Goal: Task Accomplishment & Management: Use online tool/utility

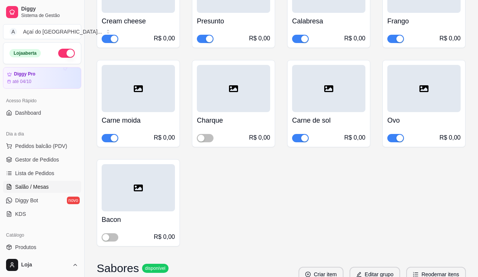
scroll to position [38, 0]
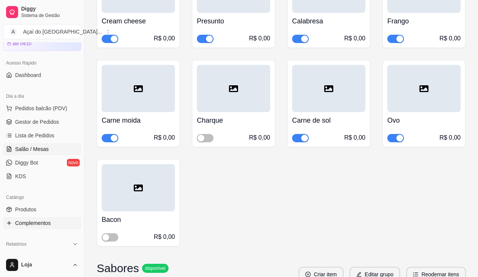
click at [46, 153] on span "Salão / Mesas" at bounding box center [32, 149] width 34 height 8
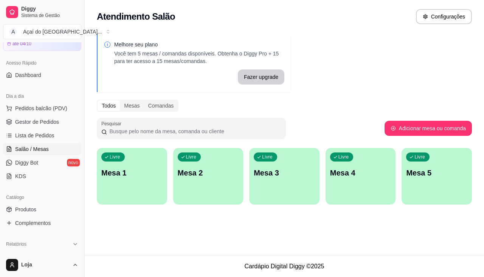
click at [327, 181] on div "Livre Mesa 4" at bounding box center [360, 172] width 70 height 48
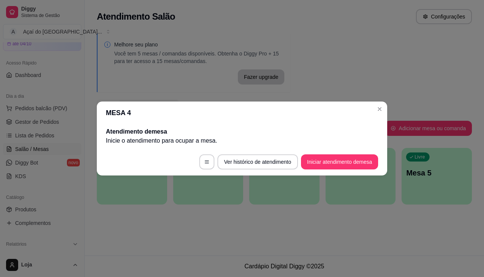
click at [336, 172] on footer "Ver histórico de atendimento Iniciar atendimento de mesa" at bounding box center [242, 162] width 290 height 27
click at [335, 161] on button "Iniciar atendimento de mesa" at bounding box center [339, 162] width 77 height 15
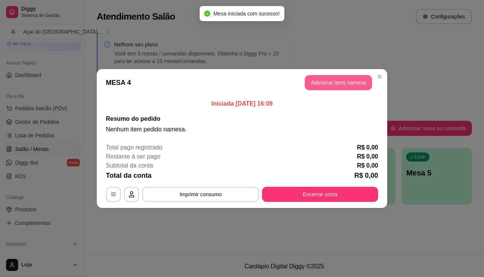
click at [315, 78] on button "Adicionar itens na mesa" at bounding box center [338, 82] width 67 height 15
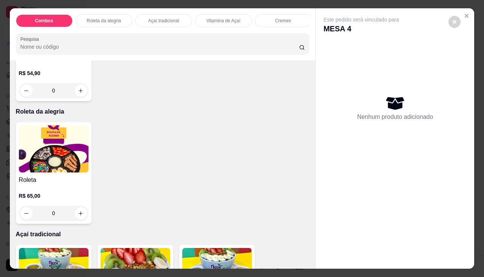
scroll to position [378, 0]
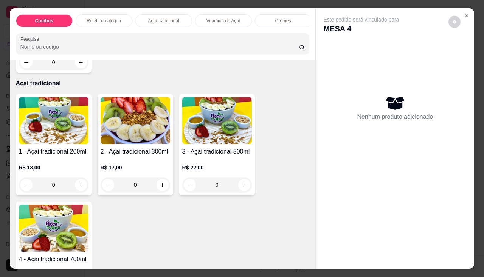
click at [52, 167] on p "R$ 13,00" at bounding box center [54, 168] width 70 height 8
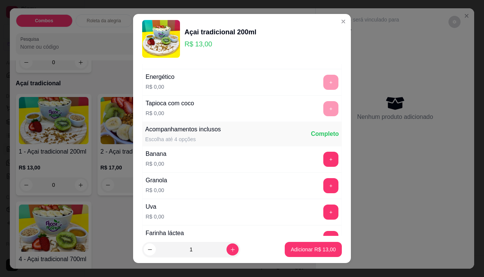
scroll to position [113, 0]
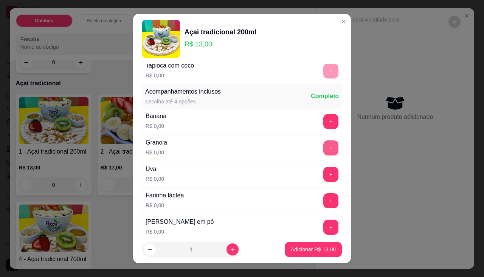
click at [323, 147] on button "+" at bounding box center [330, 148] width 15 height 15
click at [304, 254] on button "Adicionar R$ 13,00" at bounding box center [313, 250] width 56 height 15
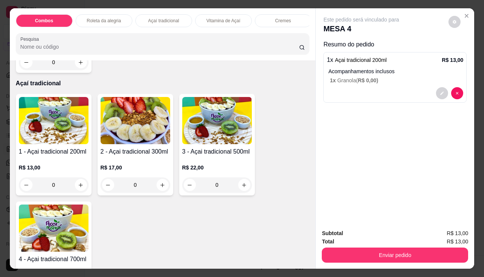
click at [145, 171] on p "R$ 17,00" at bounding box center [136, 168] width 70 height 8
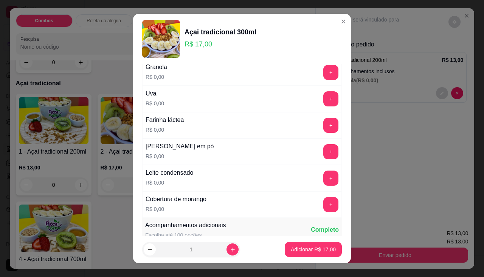
scroll to position [227, 0]
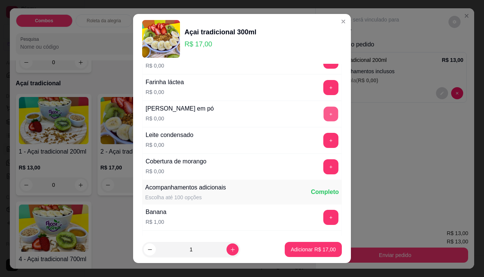
click at [324, 115] on button "+" at bounding box center [331, 114] width 15 height 15
click at [323, 137] on button "+" at bounding box center [330, 140] width 15 height 15
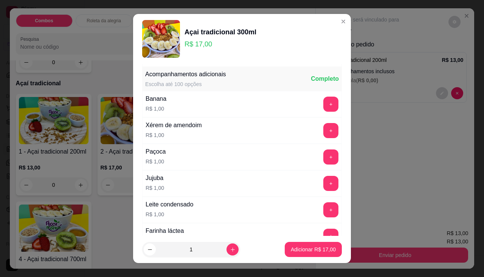
scroll to position [416, 0]
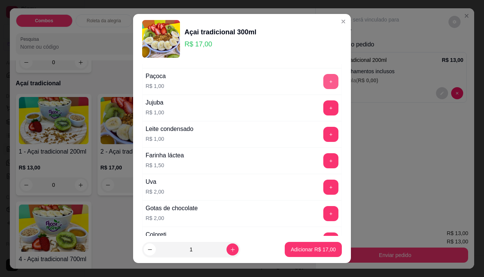
click at [323, 77] on button "+" at bounding box center [330, 81] width 15 height 15
click at [302, 249] on p "Adicionar R$ 18,00" at bounding box center [313, 249] width 44 height 7
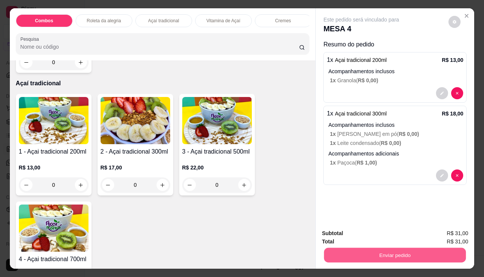
click at [328, 255] on button "Enviar pedido" at bounding box center [395, 255] width 142 height 15
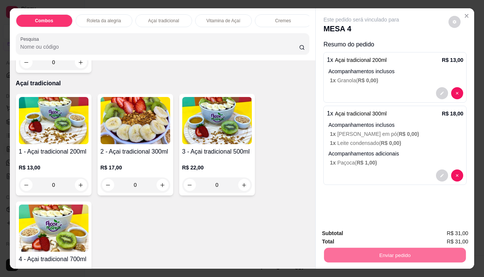
click at [342, 232] on button "Não registrar e enviar pedido" at bounding box center [370, 234] width 79 height 14
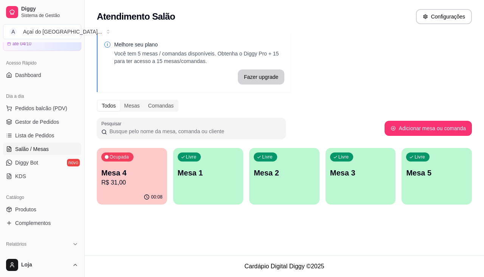
click at [150, 173] on p "Mesa 4" at bounding box center [131, 173] width 61 height 11
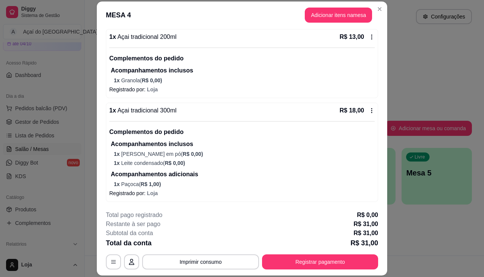
scroll to position [23, 0]
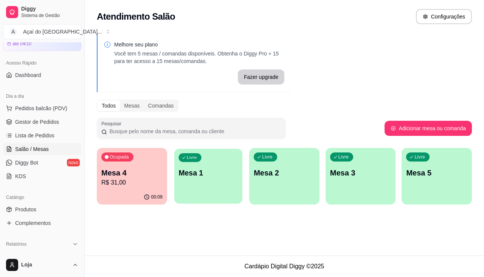
click at [213, 176] on p "Mesa 1" at bounding box center [207, 173] width 59 height 10
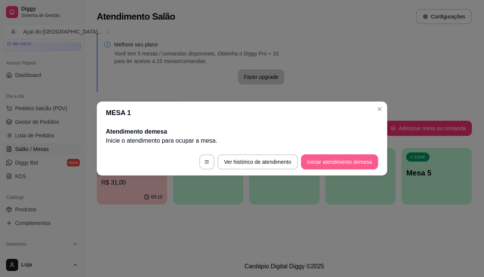
click at [319, 167] on button "Iniciar atendimento de mesa" at bounding box center [339, 162] width 77 height 15
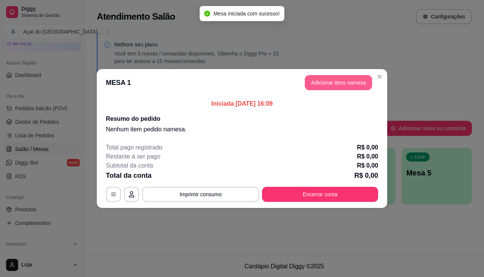
click at [347, 82] on button "Adicionar itens na mesa" at bounding box center [338, 82] width 67 height 15
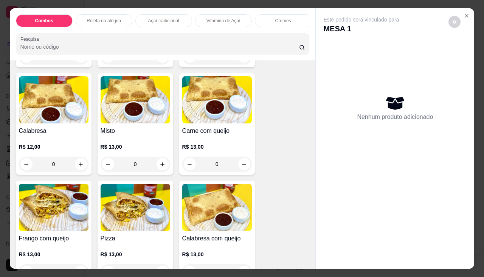
scroll to position [1096, 0]
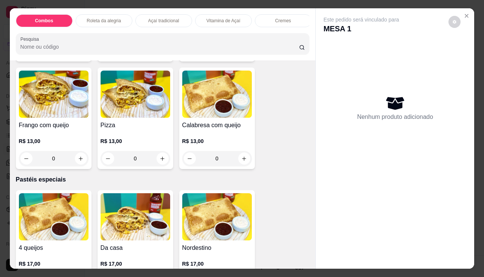
click at [143, 125] on h4 "Pizza" at bounding box center [136, 125] width 70 height 9
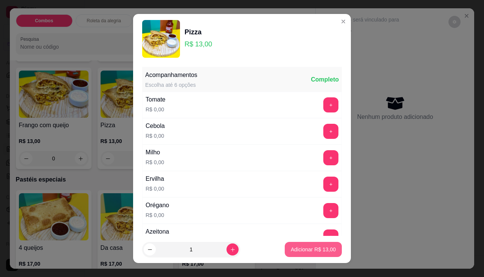
click at [294, 255] on button "Adicionar R$ 13,00" at bounding box center [313, 249] width 57 height 15
type input "1"
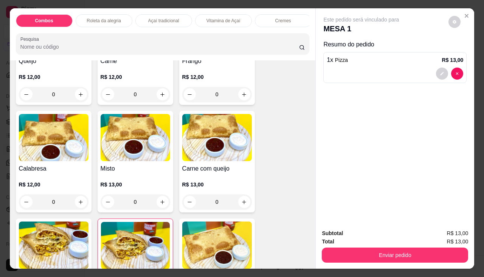
scroll to position [907, 0]
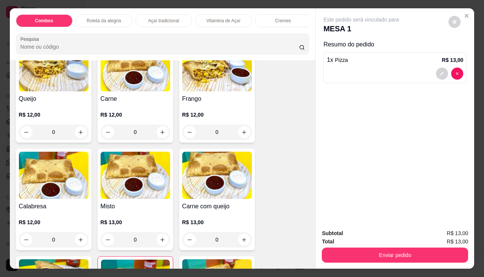
click at [46, 91] on img at bounding box center [54, 67] width 70 height 47
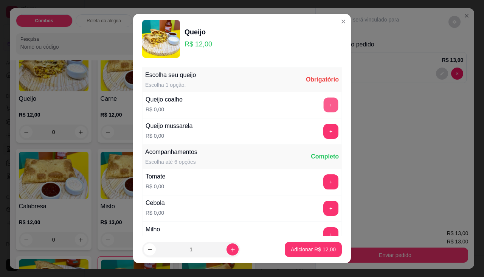
click at [324, 108] on button "+" at bounding box center [331, 105] width 15 height 15
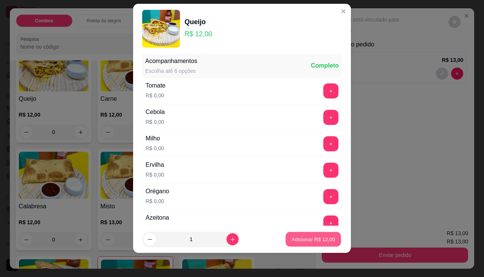
click at [307, 237] on p "Adicionar R$ 12,00" at bounding box center [313, 239] width 44 height 7
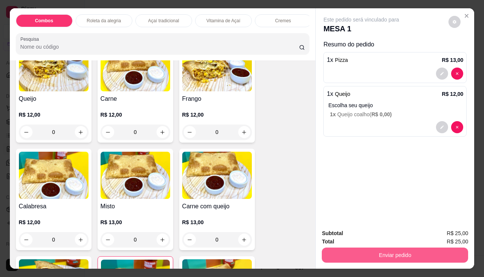
click at [386, 254] on button "Enviar pedido" at bounding box center [395, 255] width 146 height 15
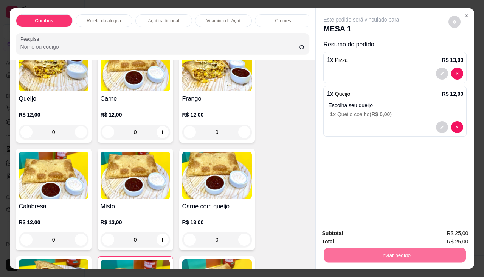
click at [374, 232] on button "Não registrar e enviar pedido" at bounding box center [370, 234] width 79 height 14
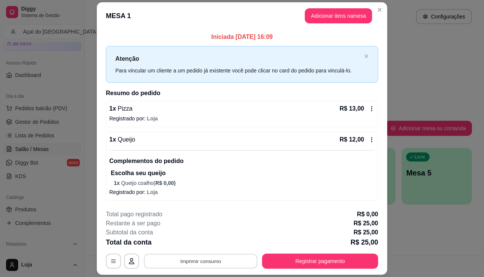
click at [216, 260] on button "Imprimir consumo" at bounding box center [200, 261] width 113 height 15
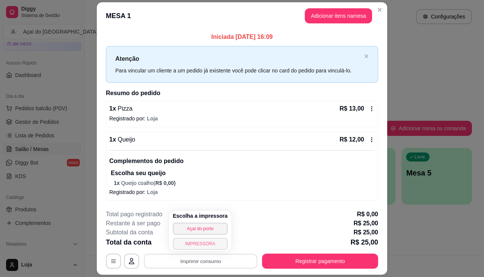
click at [193, 246] on button "IMPRESSORA" at bounding box center [200, 244] width 55 height 12
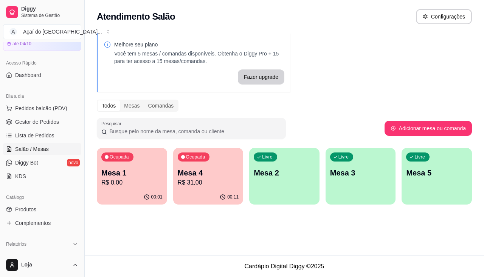
click at [218, 190] on div "00:11" at bounding box center [208, 197] width 70 height 15
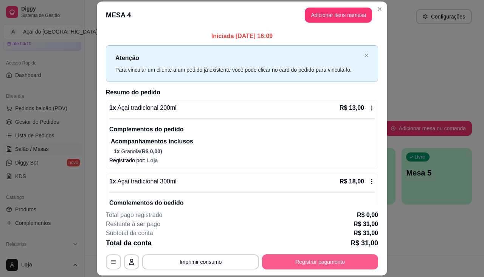
click at [335, 266] on button "Registrar pagamento" at bounding box center [320, 262] width 116 height 15
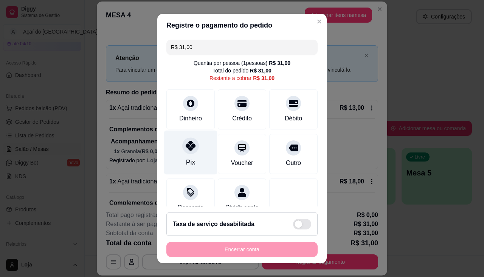
click at [186, 163] on div "Pix" at bounding box center [190, 163] width 9 height 10
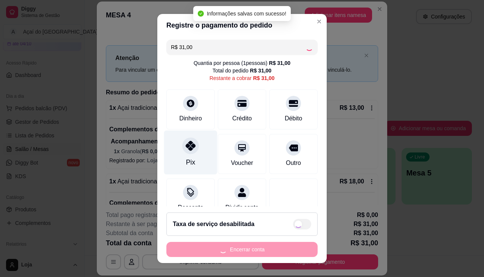
type input "R$ 0,00"
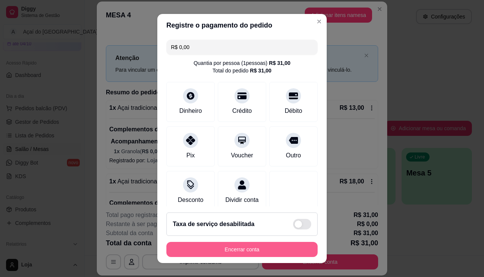
click at [217, 245] on button "Encerrar conta" at bounding box center [241, 249] width 151 height 15
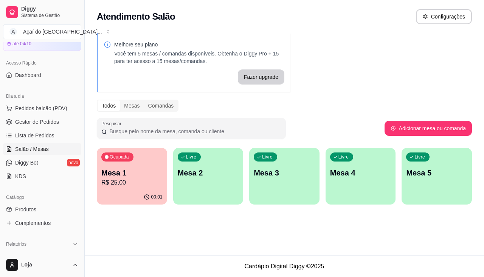
click at [132, 181] on p "R$ 25,00" at bounding box center [131, 182] width 61 height 9
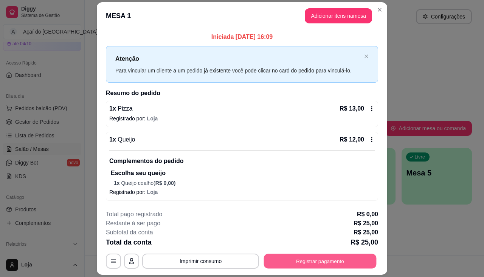
click at [342, 260] on button "Registrar pagamento" at bounding box center [320, 261] width 113 height 15
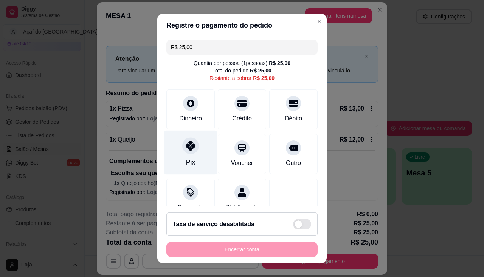
click at [187, 148] on icon at bounding box center [191, 146] width 10 height 10
type input "R$ 0,00"
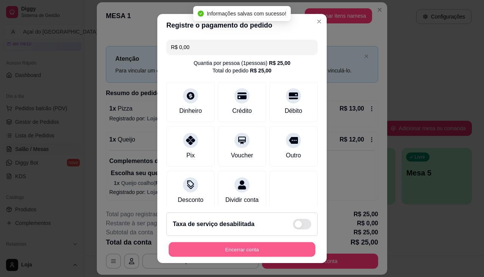
click at [235, 246] on button "Encerrar conta" at bounding box center [242, 250] width 147 height 15
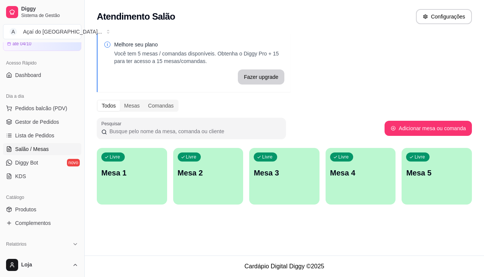
click at [131, 195] on button "Livre Mesa 1" at bounding box center [132, 176] width 70 height 57
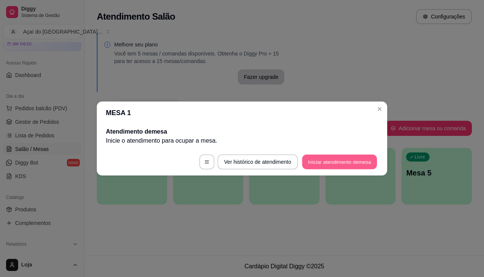
click at [359, 160] on button "Iniciar atendimento de mesa" at bounding box center [339, 162] width 75 height 15
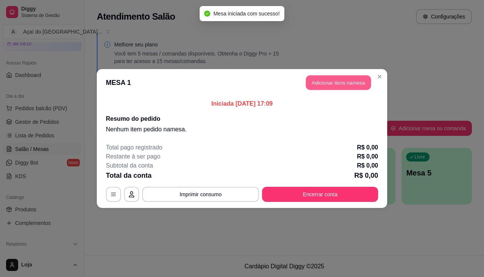
click at [366, 89] on button "Adicionar itens na mesa" at bounding box center [338, 83] width 65 height 15
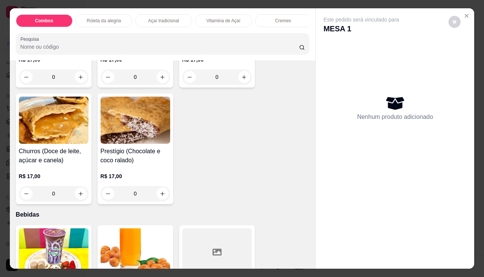
scroll to position [1814, 0]
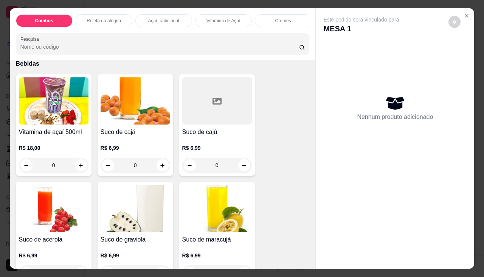
click at [54, 151] on p "R$ 18,00" at bounding box center [54, 148] width 70 height 8
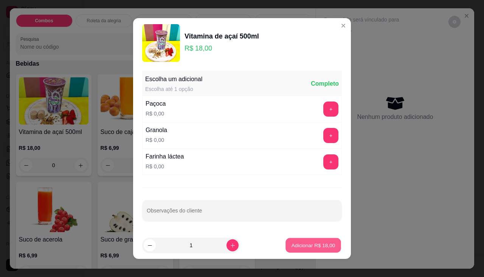
click at [313, 241] on button "Adicionar R$ 18,00" at bounding box center [313, 245] width 56 height 15
type input "1"
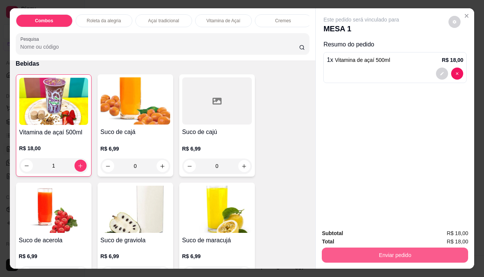
click at [337, 249] on button "Enviar pedido" at bounding box center [395, 255] width 146 height 15
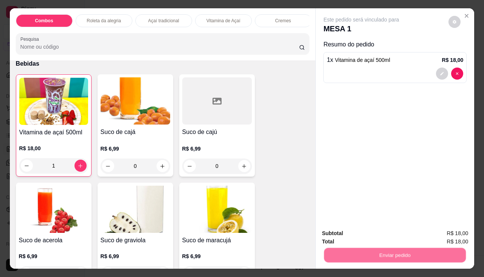
click at [340, 231] on button "Não registrar e enviar pedido" at bounding box center [370, 234] width 79 height 14
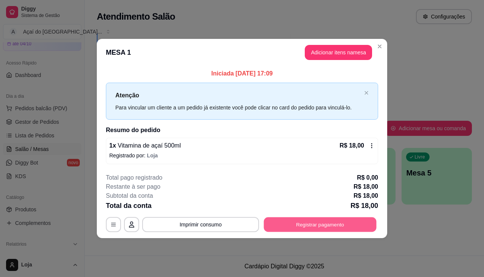
click at [303, 223] on button "Registrar pagamento" at bounding box center [320, 224] width 113 height 15
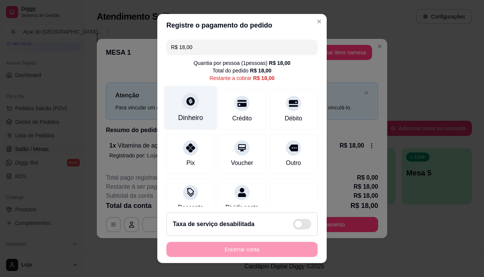
click at [186, 104] on icon at bounding box center [191, 101] width 10 height 10
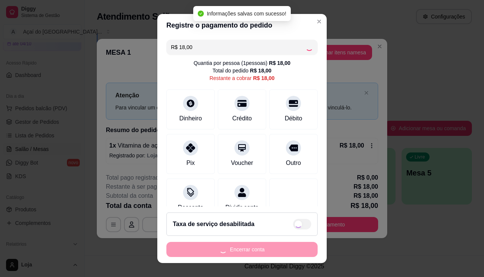
type input "R$ 0,00"
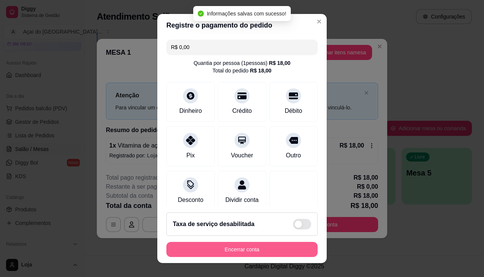
click at [264, 246] on button "Encerrar conta" at bounding box center [241, 249] width 151 height 15
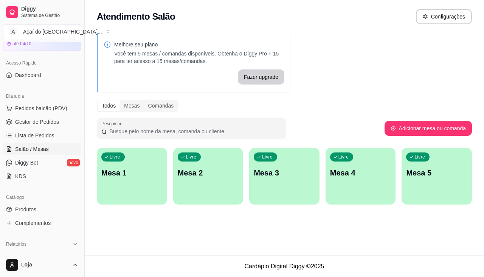
click at [134, 166] on div "Livre Mesa 1" at bounding box center [132, 172] width 70 height 48
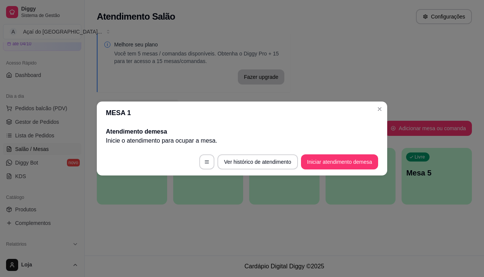
click at [323, 170] on footer "Ver histórico de atendimento Iniciar atendimento de mesa" at bounding box center [242, 162] width 290 height 27
click at [322, 167] on button "Iniciar atendimento de mesa" at bounding box center [339, 162] width 75 height 15
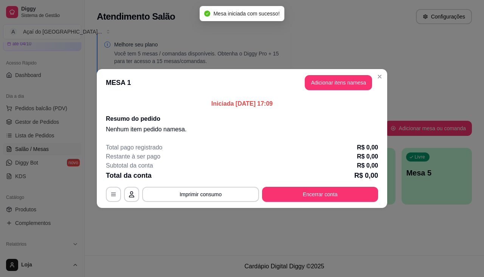
click at [323, 85] on button "Adicionar itens na mesa" at bounding box center [338, 82] width 67 height 15
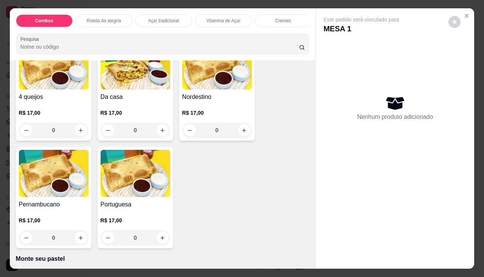
scroll to position [1361, 0]
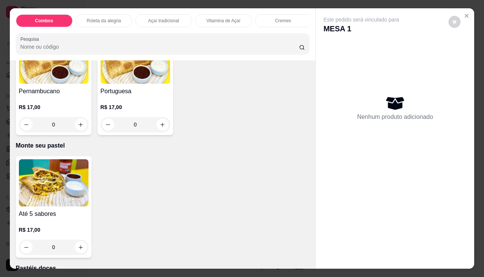
click at [36, 212] on div "Até 5 sabores R$ 17,00 0" at bounding box center [54, 207] width 76 height 102
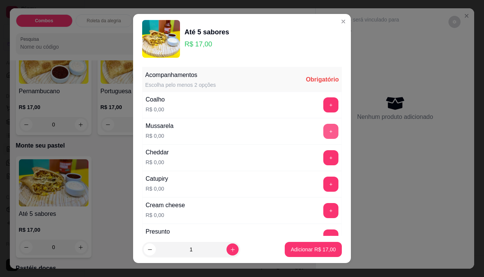
click at [323, 127] on button "+" at bounding box center [330, 131] width 15 height 15
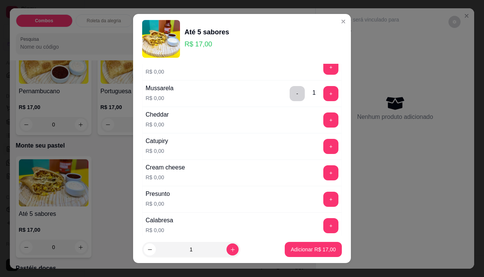
scroll to position [151, 0]
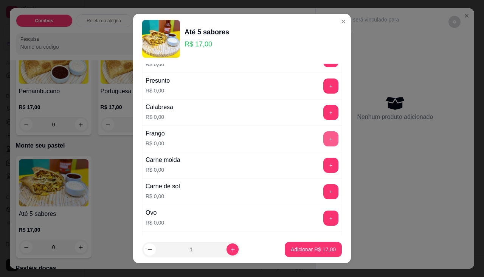
click at [323, 136] on button "+" at bounding box center [330, 139] width 15 height 15
click at [323, 166] on button "+" at bounding box center [330, 165] width 15 height 15
click at [322, 252] on p "Adicionar R$ 17,00" at bounding box center [313, 250] width 45 height 8
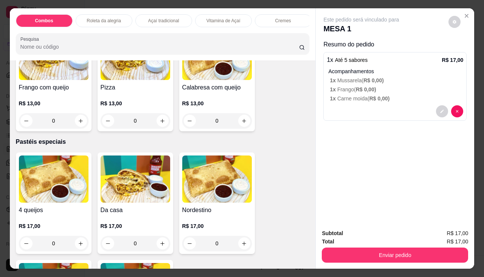
scroll to position [1058, 0]
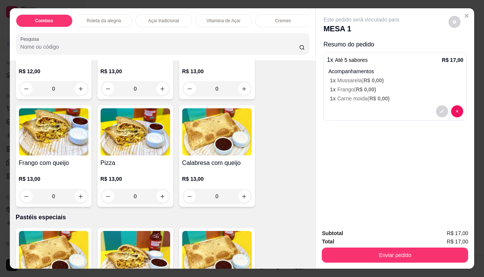
click at [64, 161] on div "Frango com queijo R$ 13,00 0" at bounding box center [54, 156] width 76 height 102
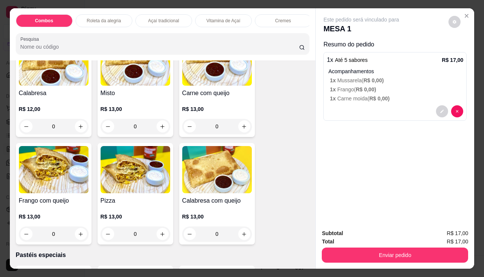
scroll to position [983, 0]
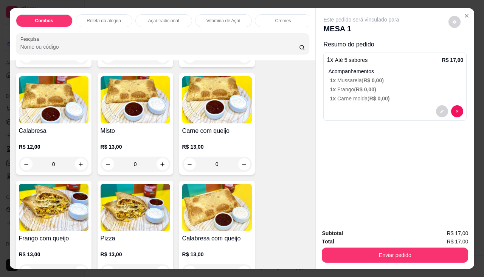
click at [199, 108] on img at bounding box center [217, 99] width 70 height 47
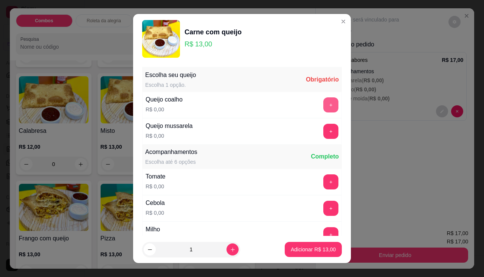
click at [323, 107] on button "+" at bounding box center [330, 105] width 15 height 15
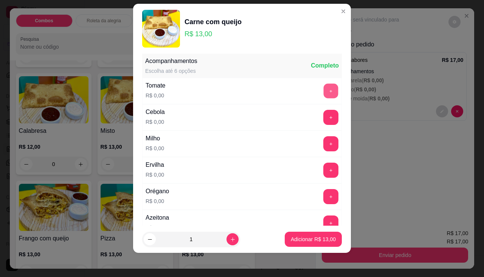
click at [324, 94] on button "+" at bounding box center [331, 91] width 15 height 15
click at [323, 119] on button "+" at bounding box center [330, 117] width 15 height 15
click at [323, 140] on button "+" at bounding box center [330, 143] width 15 height 15
click at [323, 177] on button "+" at bounding box center [330, 170] width 15 height 15
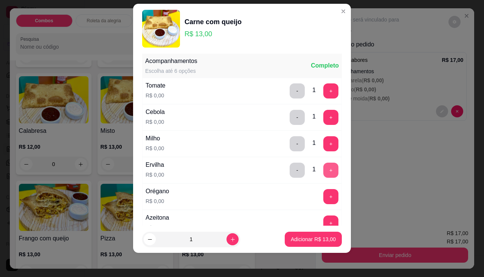
scroll to position [119, 0]
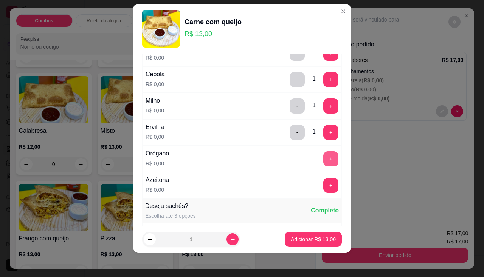
click at [323, 158] on button "+" at bounding box center [330, 159] width 15 height 15
click at [324, 181] on button "+" at bounding box center [331, 185] width 15 height 15
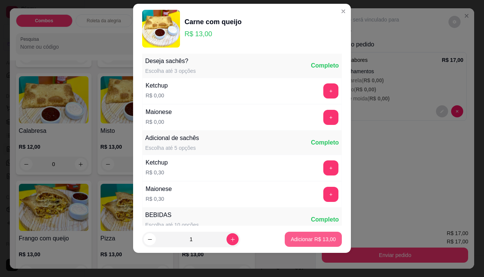
click at [314, 238] on p "Adicionar R$ 13,00" at bounding box center [313, 240] width 45 height 8
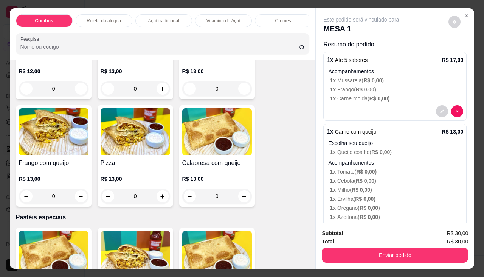
scroll to position [1096, 0]
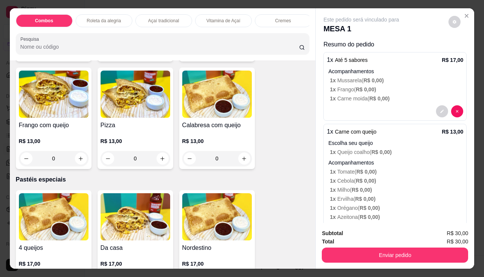
click at [69, 126] on h4 "Frango com queijo" at bounding box center [54, 125] width 70 height 9
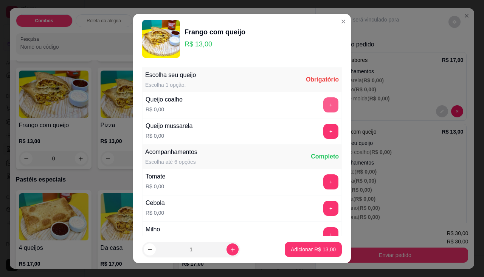
click at [323, 105] on button "+" at bounding box center [330, 105] width 15 height 15
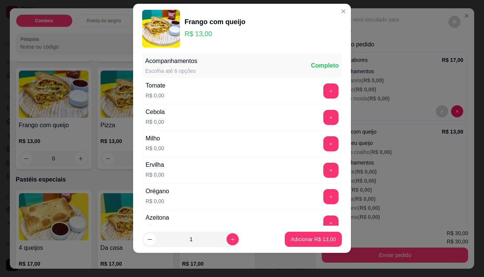
scroll to position [119, 0]
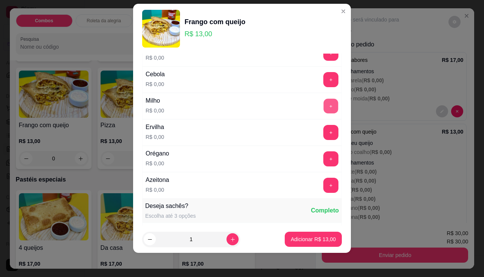
click at [324, 102] on button "+" at bounding box center [331, 106] width 15 height 15
click at [311, 243] on button "Adicionar R$ 13,00" at bounding box center [313, 239] width 57 height 15
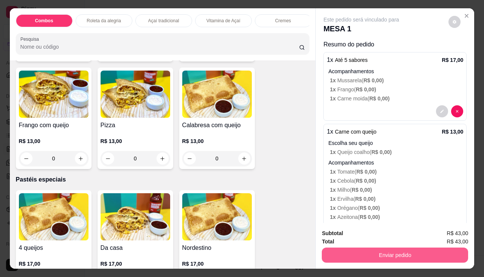
click at [339, 248] on button "Enviar pedido" at bounding box center [395, 255] width 146 height 15
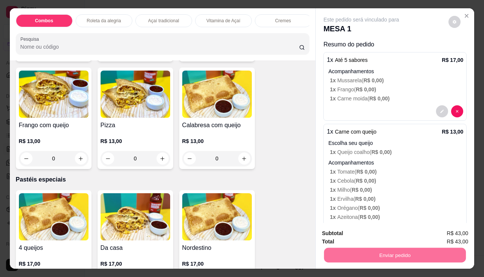
click at [354, 233] on button "Não registrar e enviar pedido" at bounding box center [370, 234] width 79 height 14
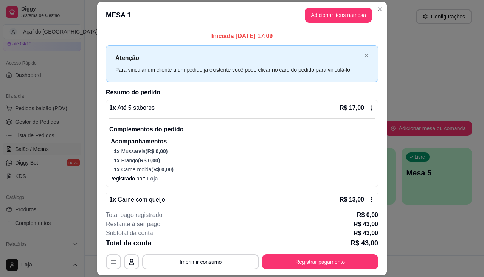
click at [310, 137] on p "Acompanhamentos" at bounding box center [243, 141] width 264 height 9
click at [342, 18] on button "Adicionar itens na mesa" at bounding box center [338, 15] width 67 height 15
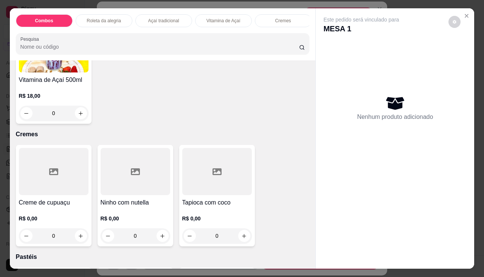
scroll to position [642, 0]
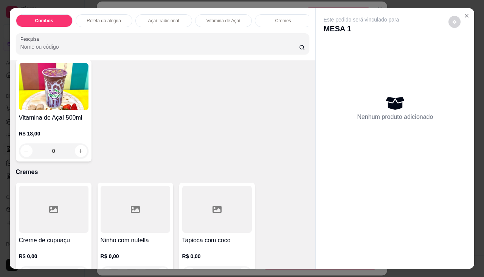
click at [62, 115] on div "Vitamina de Açaí 500ml R$ 18,00 0" at bounding box center [54, 111] width 76 height 102
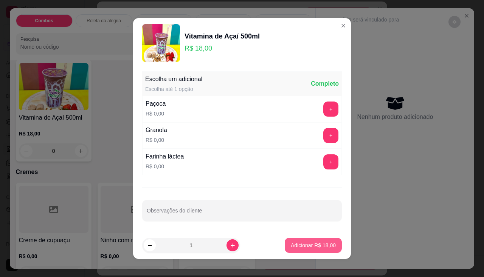
click at [309, 250] on button "Adicionar R$ 18,00" at bounding box center [313, 245] width 57 height 15
type input "1"
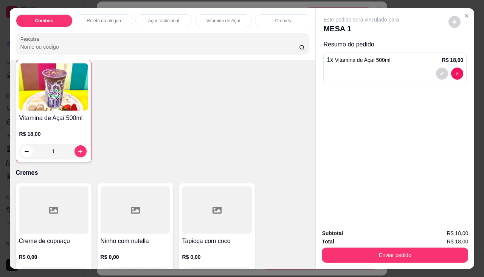
scroll to position [643, 0]
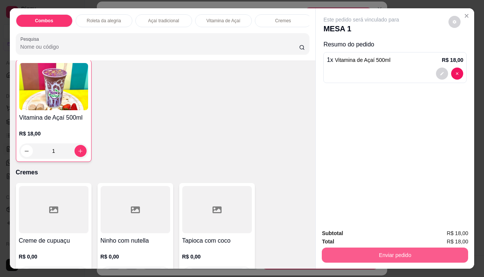
click at [349, 253] on button "Enviar pedido" at bounding box center [395, 255] width 146 height 15
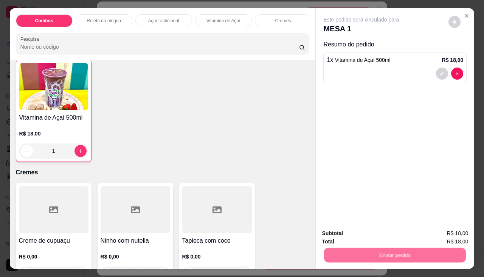
click at [353, 236] on button "Não registrar e enviar pedido" at bounding box center [370, 234] width 79 height 14
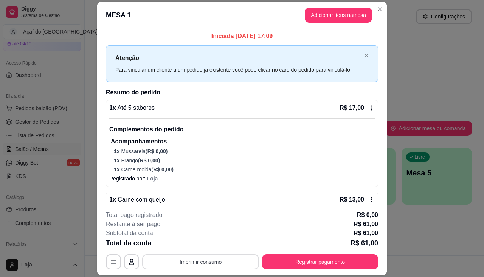
click at [214, 265] on button "Imprimir consumo" at bounding box center [200, 262] width 117 height 15
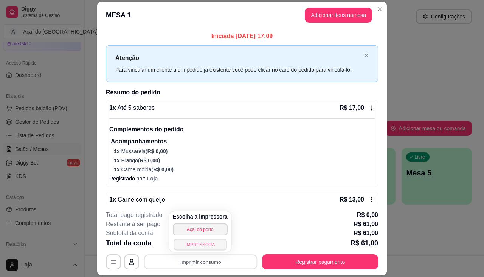
click at [203, 242] on button "IMPRESSORA" at bounding box center [199, 245] width 53 height 12
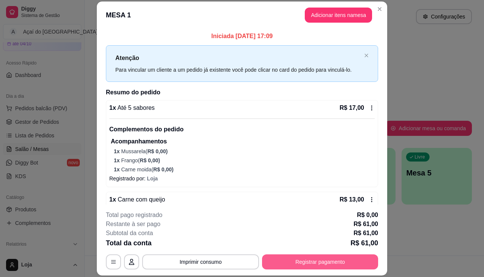
click at [286, 267] on button "Registrar pagamento" at bounding box center [320, 262] width 116 height 15
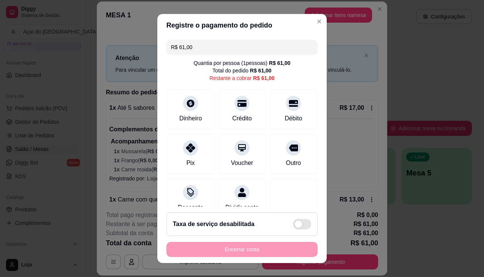
click at [271, 132] on div "R$ 61,00 Quantia por pessoa ( 1 pessoas) R$ 61,00 Total do pedido R$ 61,00 Rest…" at bounding box center [241, 122] width 169 height 170
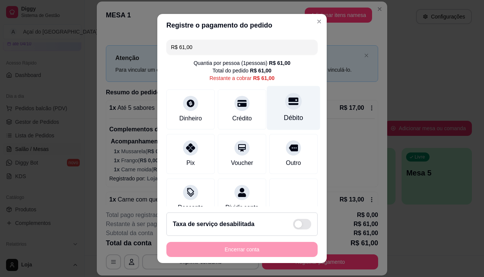
click at [284, 115] on div "Débito" at bounding box center [293, 118] width 19 height 10
type input "R$ 0,00"
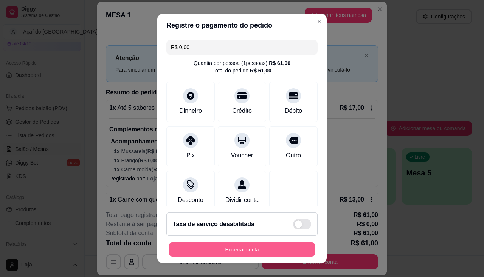
click at [276, 250] on button "Encerrar conta" at bounding box center [242, 250] width 147 height 15
